Goal: Information Seeking & Learning: Compare options

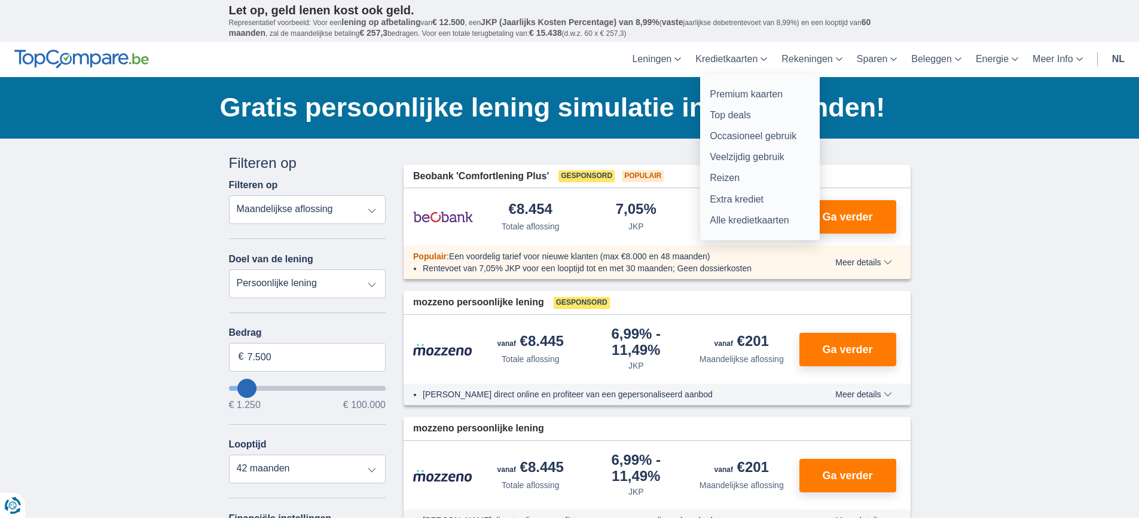
click at [727, 56] on link "Kredietkaarten" at bounding box center [731, 59] width 86 height 35
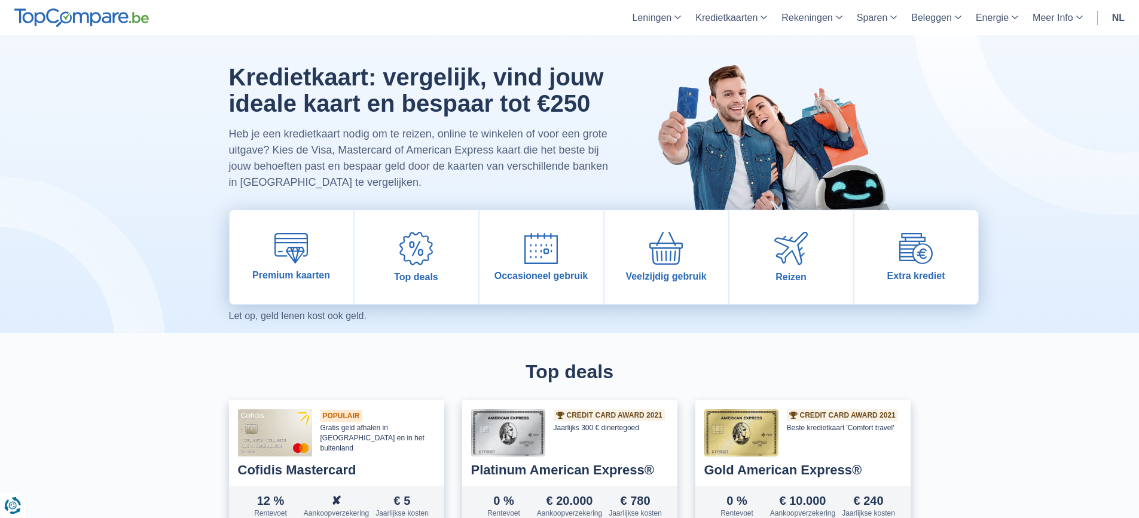
click at [1118, 21] on link "nl" at bounding box center [1118, 17] width 27 height 35
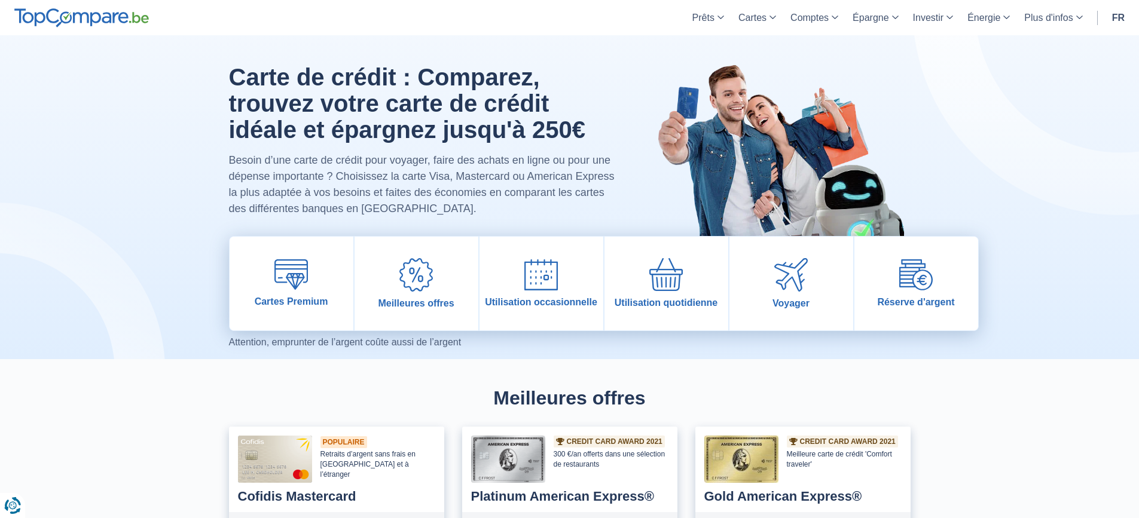
click at [1119, 18] on link "fr" at bounding box center [1118, 17] width 27 height 35
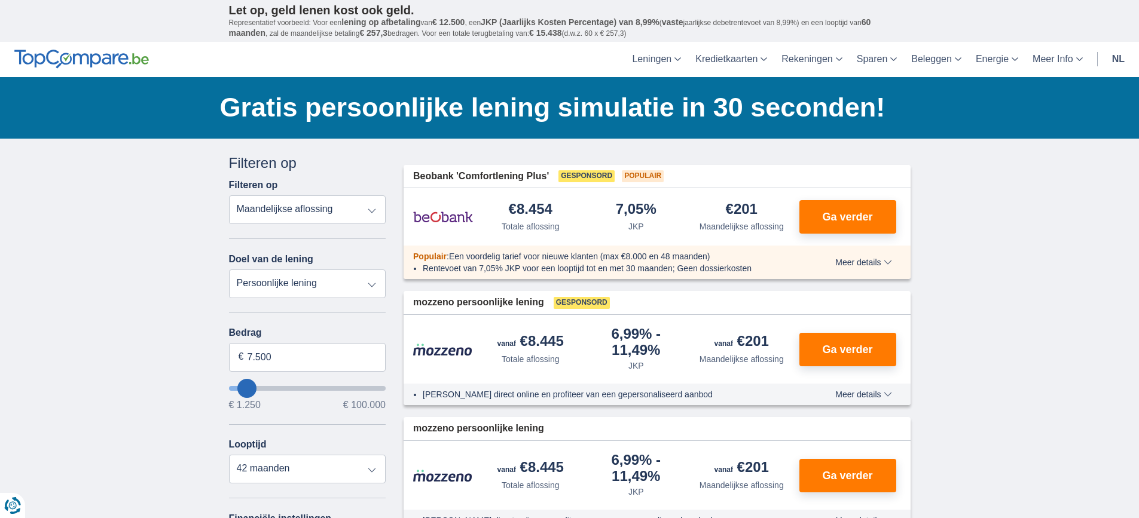
click at [372, 210] on select "Totale aflossing JKP Maandelijkse aflossing" at bounding box center [307, 210] width 157 height 29
